Goal: Transaction & Acquisition: Purchase product/service

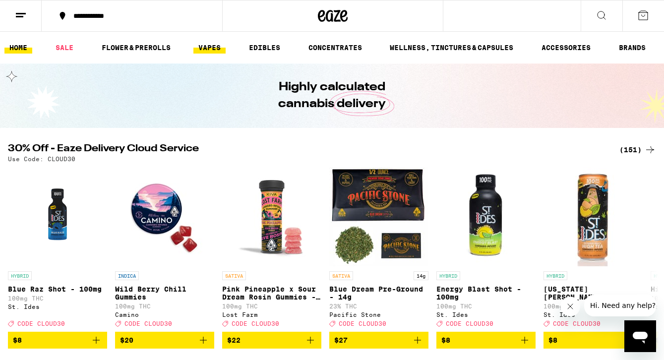
click at [199, 49] on link "VAPES" at bounding box center [209, 48] width 32 height 12
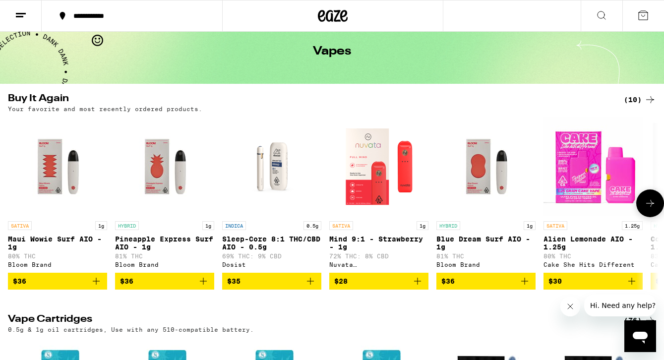
click at [286, 172] on img "Open page for Sleep-Core 8:1 THC/CBD AIO - 0.5g from Dosist" at bounding box center [271, 166] width 99 height 99
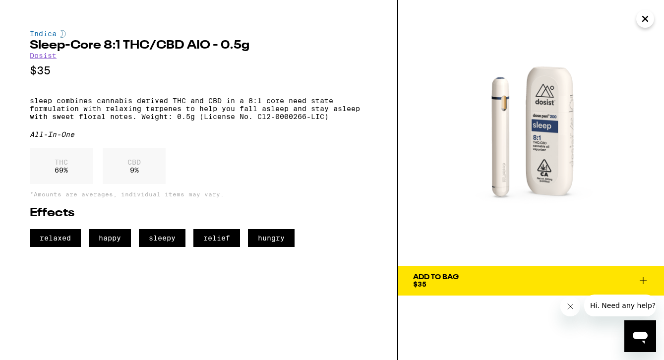
click at [46, 57] on link "Dosist" at bounding box center [43, 56] width 27 height 8
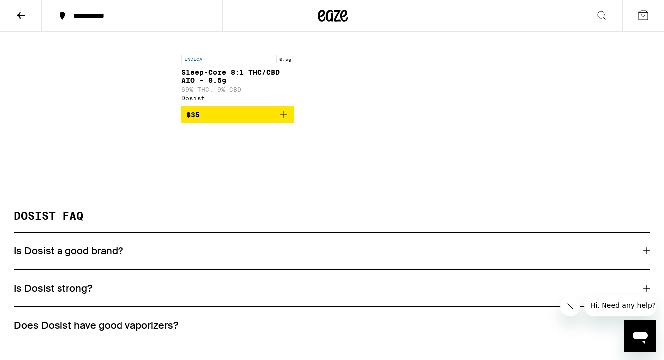
scroll to position [401, 0]
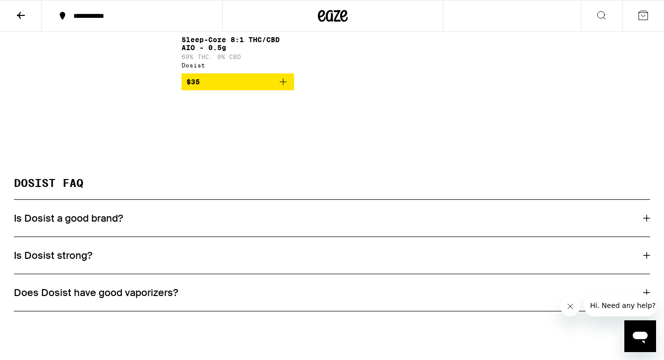
click at [646, 222] on icon at bounding box center [646, 218] width 7 height 7
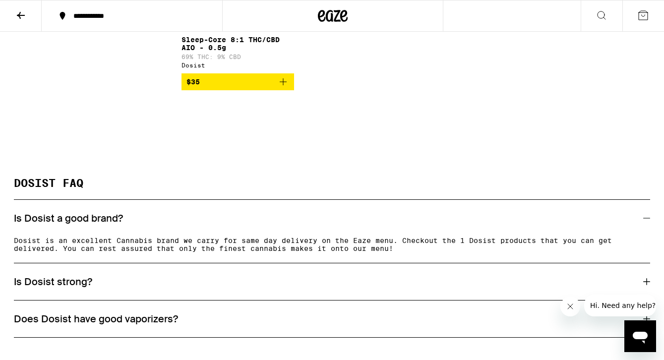
click at [646, 222] on icon at bounding box center [646, 218] width 7 height 7
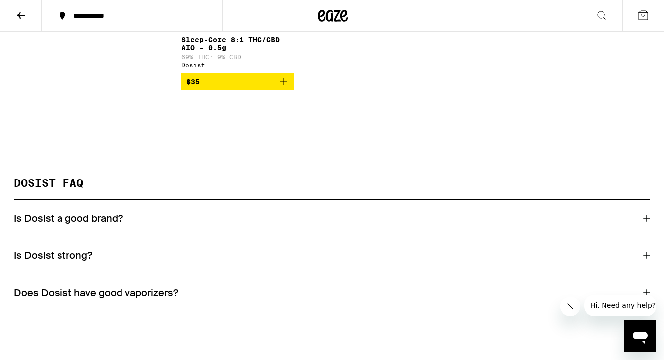
click at [648, 259] on icon at bounding box center [646, 255] width 7 height 7
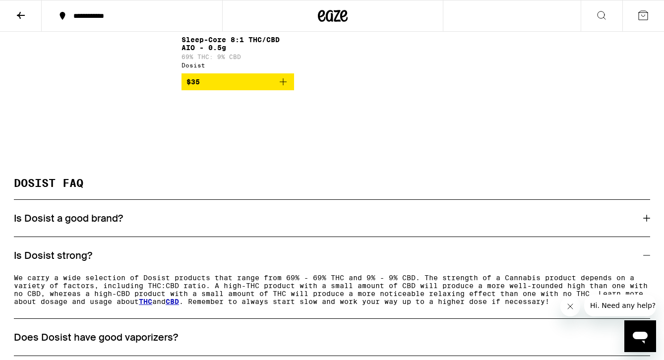
click at [648, 259] on icon at bounding box center [646, 255] width 7 height 7
